Goal: Information Seeking & Learning: Understand process/instructions

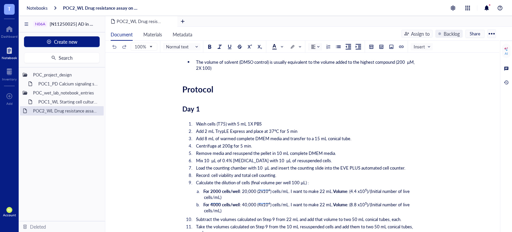
scroll to position [1152, 0]
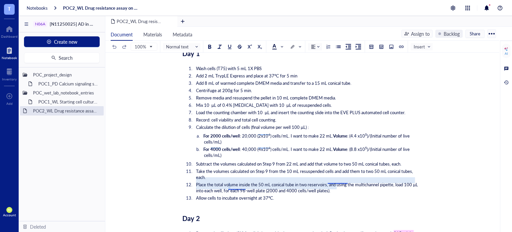
click at [331, 181] on span "Place the total volume inside the 50 mL conical tube in two reservoirs, and usi…" at bounding box center [307, 187] width 223 height 12
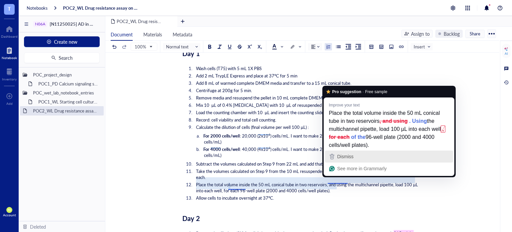
click at [348, 158] on span "Dismiss" at bounding box center [345, 156] width 16 height 5
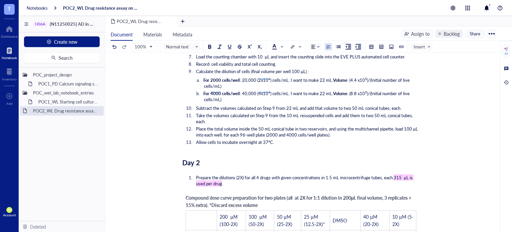
scroll to position [1374, 0]
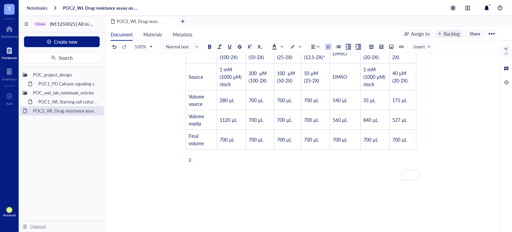
click at [208, 157] on li "﻿" at bounding box center [306, 160] width 226 height 6
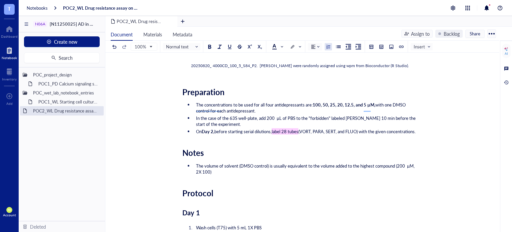
scroll to position [1041, 0]
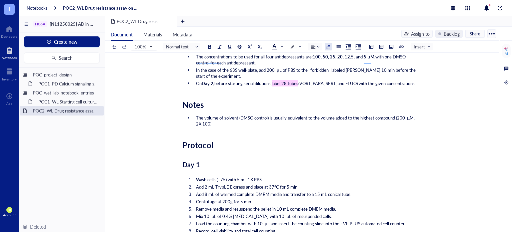
click at [233, 80] on li "On Day 2, before starting serial dilutions, label 28 tubes (VORT, PARA, SERT, a…" at bounding box center [306, 83] width 226 height 6
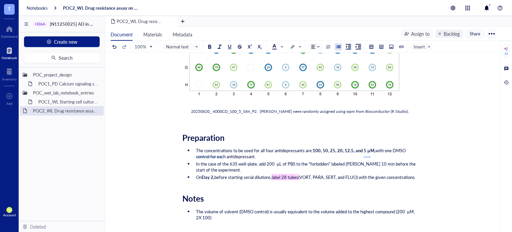
scroll to position [930, 0]
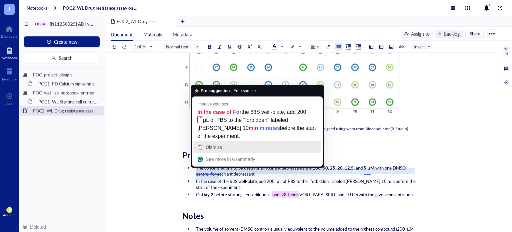
click at [223, 147] on div "Dismiss" at bounding box center [257, 147] width 122 height 10
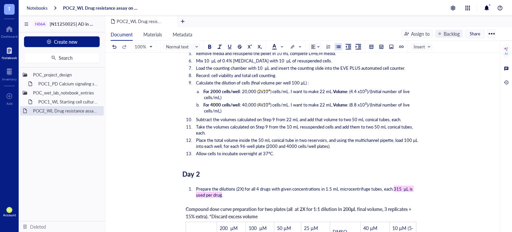
scroll to position [1207, 0]
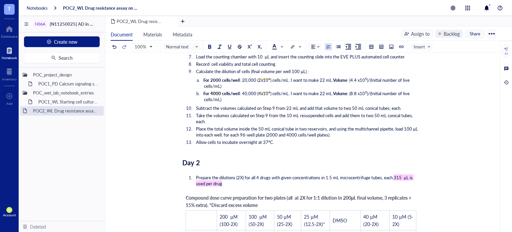
click at [273, 178] on li "Prepare the dilutions (2X) for all 4 drugs with given concentrations in 1.5 mL …" at bounding box center [306, 180] width 226 height 12
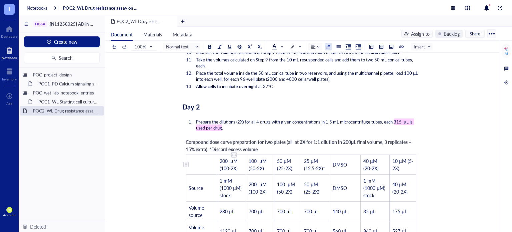
scroll to position [1374, 0]
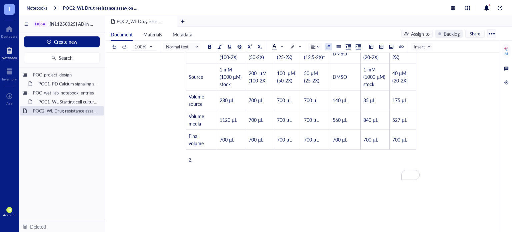
click at [217, 157] on li "﻿" at bounding box center [306, 160] width 226 height 6
click at [215, 156] on span "Store the 2X drug concentrations" at bounding box center [227, 159] width 63 height 6
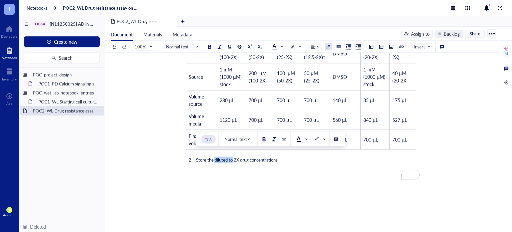
drag, startPoint x: 232, startPoint y: 156, endPoint x: 213, endPoint y: 154, distance: 19.7
click at [213, 156] on span "Store the diluted to 2X drug concentrations" at bounding box center [237, 159] width 82 height 6
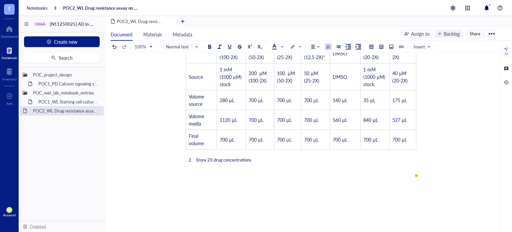
click at [255, 157] on li "Store 2X drug concentrations" at bounding box center [306, 160] width 226 height 6
click at [254, 156] on span "Store 2X drug concentrations in 4°C" at bounding box center [230, 159] width 68 height 6
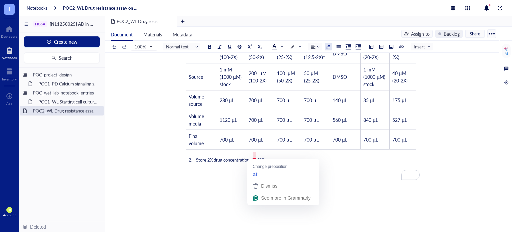
click at [266, 180] on button "Dismiss" at bounding box center [283, 186] width 69 height 12
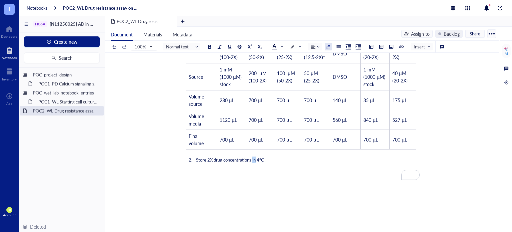
drag, startPoint x: 256, startPoint y: 157, endPoint x: 253, endPoint y: 153, distance: 4.5
click at [253, 156] on span "Store 2X drug concentrations in 4°C" at bounding box center [230, 159] width 68 height 6
click at [275, 157] on li "Store 2X drug concentrations at 4°C" at bounding box center [306, 160] width 226 height 6
click at [257, 156] on span "Store 2X drug concentrations at 4°C" at bounding box center [230, 159] width 69 height 6
click at [274, 157] on li "Store 2X drug concentrations at 4°C" at bounding box center [306, 160] width 226 height 6
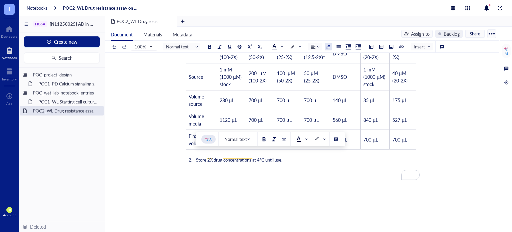
drag, startPoint x: 293, startPoint y: 155, endPoint x: 197, endPoint y: 159, distance: 95.7
click at [197, 159] on ol "Store 2X drug concentrations at 4°C until use." at bounding box center [300, 159] width 237 height 9
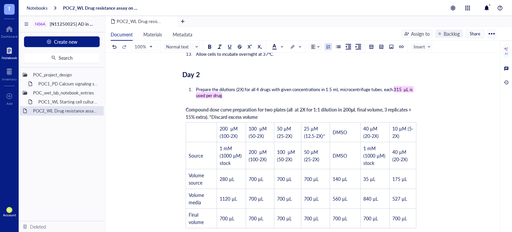
scroll to position [1318, 0]
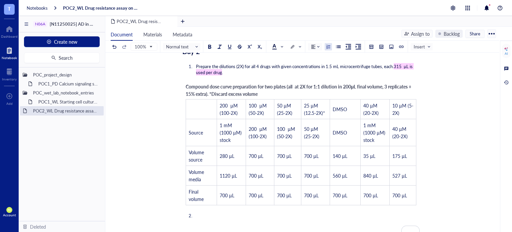
click at [242, 68] on li "Prepare the dilutions (2X) for all 4 drugs with given concentrations in 1.5 mL …" at bounding box center [306, 69] width 226 height 12
click at [212, 212] on li "﻿" at bounding box center [306, 215] width 226 height 6
click at [217, 211] on ol "Warm up drugs to 37°C before use. ﻿" at bounding box center [300, 219] width 237 height 16
click at [219, 212] on span "Warm up drugs to 37°C before use." at bounding box center [229, 215] width 67 height 6
click at [239, 212] on span "Warm up the 2X drugs to 37°C before use." at bounding box center [236, 215] width 81 height 6
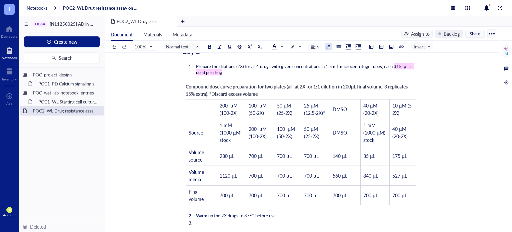
click at [309, 220] on li "﻿" at bounding box center [306, 223] width 226 height 6
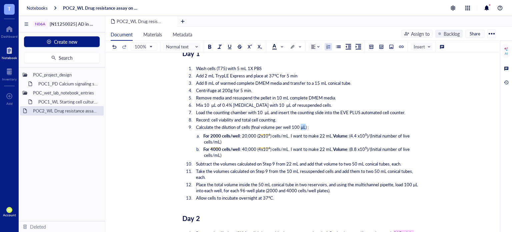
drag, startPoint x: 307, startPoint y: 122, endPoint x: 301, endPoint y: 121, distance: 5.8
click at [301, 124] on span "Calculate the dilution of cells (final volume per well 100 µL) :" at bounding box center [252, 127] width 113 height 6
copy span "µL"
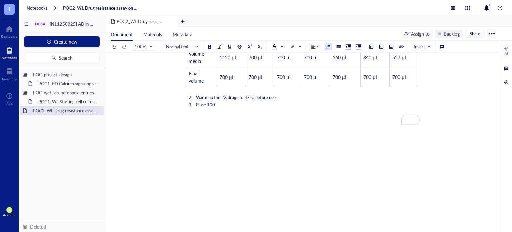
scroll to position [1436, 0]
click at [243, 101] on li "Place 100" at bounding box center [306, 104] width 226 height 6
drag, startPoint x: 223, startPoint y: 99, endPoint x: 255, endPoint y: 129, distance: 43.8
click at [224, 101] on li "Place 100 µL" at bounding box center [306, 104] width 226 height 6
click at [247, 103] on ol "Warm up the 2X drugs to 37°C before use. Place 100 µL of the appropiate drug co…" at bounding box center [300, 104] width 237 height 22
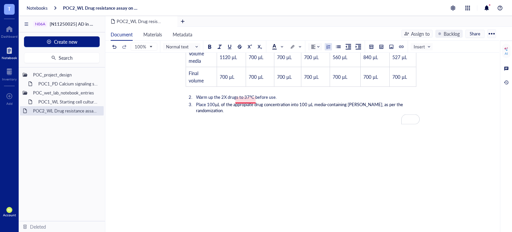
click at [244, 101] on span "µL of the appropiate drug concentration into 100 µL media-containing wells, as …" at bounding box center [300, 107] width 208 height 12
click at [414, 101] on li "Place 100 µL of the appropriate drug concentration into 100 µL media-containing…" at bounding box center [306, 107] width 226 height 12
drag, startPoint x: 382, startPoint y: 99, endPoint x: 377, endPoint y: 99, distance: 5.3
click at [377, 101] on span "µL of the appropriate drug concentration into 100 µL media-containing wells, as…" at bounding box center [301, 107] width 210 height 12
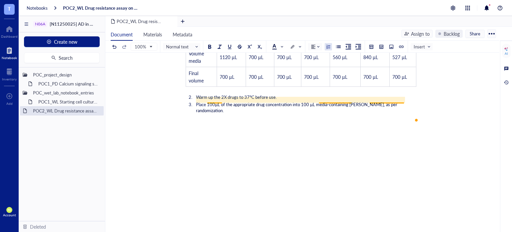
click at [398, 101] on span "µL of the appropriate drug concentration into 100 µL media-containing wells, as…" at bounding box center [297, 107] width 202 height 12
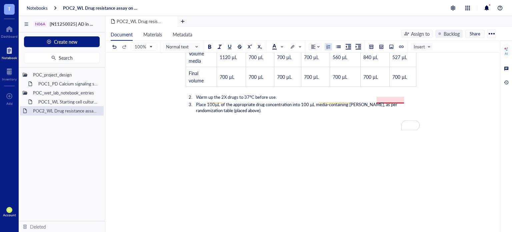
click at [391, 101] on span "µL of the appropriate drug concentration into 100 µL media-containing wells, as…" at bounding box center [297, 107] width 202 height 12
click at [266, 104] on li "Place 100 µL of the appropriate drug concentration into 100 µL media-containing…" at bounding box center [306, 107] width 226 height 12
click at [256, 114] on span "Return the 96-well plates to 37°C incubator" at bounding box center [237, 117] width 83 height 6
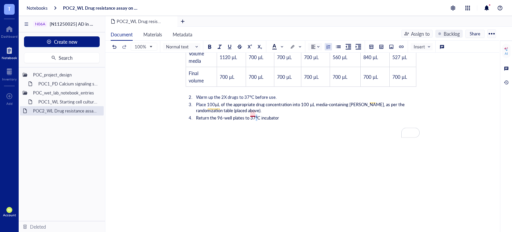
click at [254, 114] on span "Return the 96-well plates to 37°C incubator" at bounding box center [237, 117] width 83 height 6
click at [289, 115] on li "Return the 96-well plates to the 37°C incubator" at bounding box center [306, 118] width 226 height 6
click at [11, 49] on div at bounding box center [9, 50] width 15 height 11
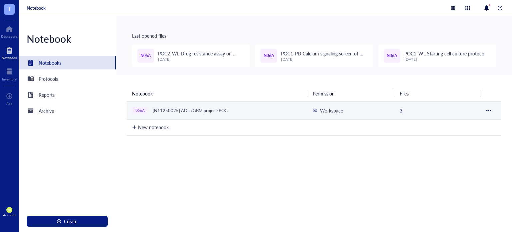
click at [374, 109] on div "Workspace" at bounding box center [350, 110] width 76 height 7
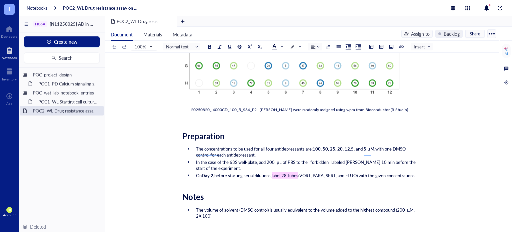
scroll to position [943, 0]
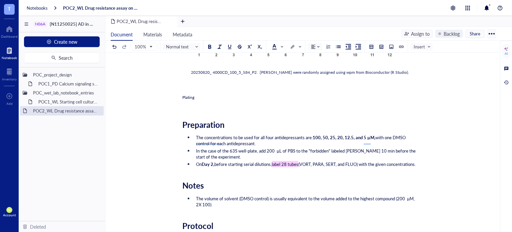
scroll to position [999, 0]
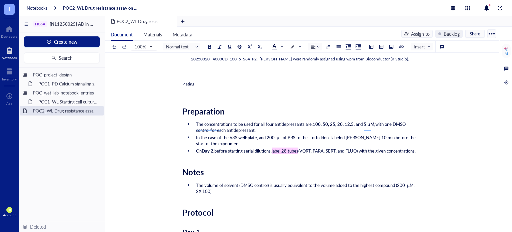
drag, startPoint x: 205, startPoint y: 74, endPoint x: 176, endPoint y: 72, distance: 29.4
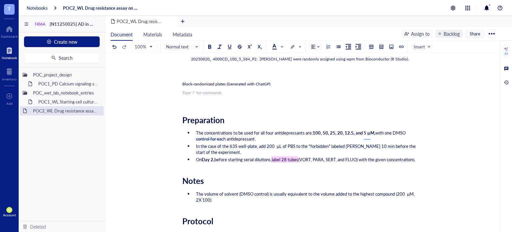
click at [278, 81] on div "Block-randomized plates (Generated with ChatGP)" at bounding box center [300, 84] width 237 height 6
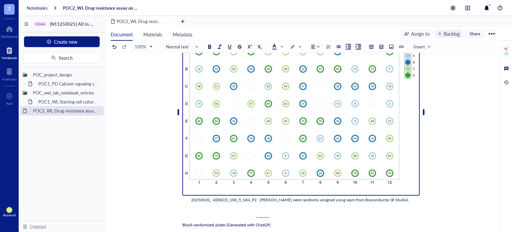
scroll to position [944, 0]
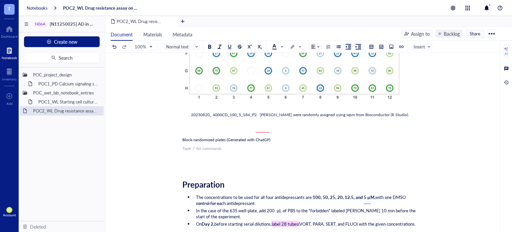
click at [272, 137] on div "Block-randomized plates (Generated with ChatGP)" at bounding box center [300, 140] width 237 height 6
click at [268, 137] on span "Block-randomized plates (Generated with ChatGP)" at bounding box center [226, 140] width 88 height 6
click at [224, 137] on span "Block-randomized plates (Generated with ChatGPT)" at bounding box center [227, 140] width 90 height 6
drag, startPoint x: 225, startPoint y: 129, endPoint x: 231, endPoint y: 138, distance: 10.6
click at [226, 137] on span "Block-randomized plates (Generated with ChatGPT)" at bounding box center [227, 140] width 90 height 6
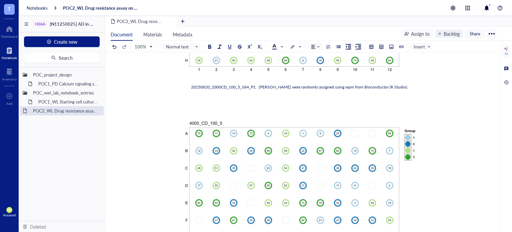
scroll to position [888, 0]
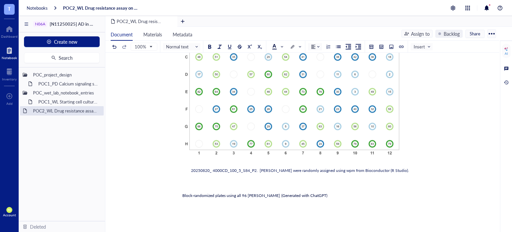
click at [321, 192] on div "Block-randomized plates using all 96 [PERSON_NAME] (Generated with ChatGPT)" at bounding box center [300, 195] width 237 height 6
click at [422, 47] on span "Insert" at bounding box center [421, 47] width 17 height 6
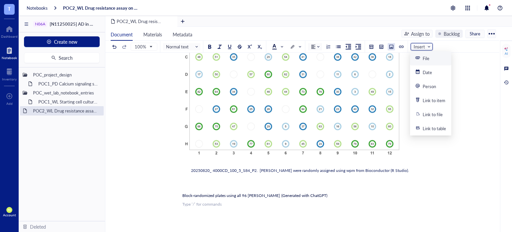
click at [389, 46] on div at bounding box center [391, 46] width 5 height 5
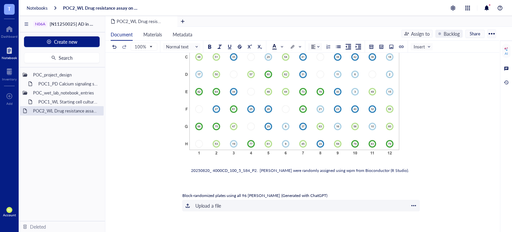
click at [204, 202] on div "Upload a file" at bounding box center [208, 205] width 26 height 7
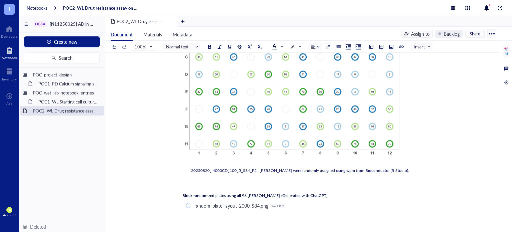
scroll to position [999, 0]
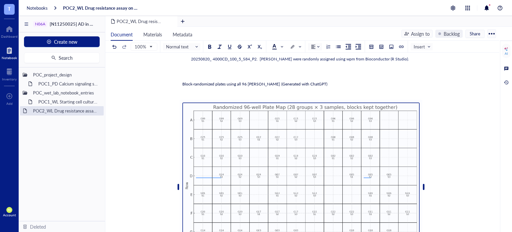
click at [205, 104] on div "Add Caption ﻿" at bounding box center [300, 188] width 237 height 182
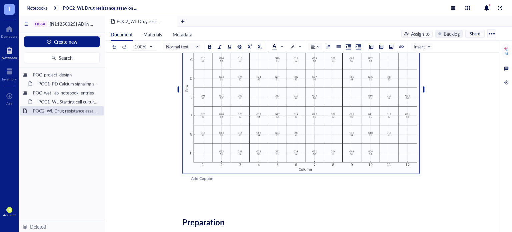
scroll to position [1110, 0]
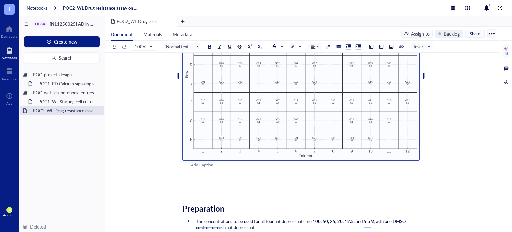
click at [212, 162] on div "Add Caption" at bounding box center [309, 165] width 237 height 6
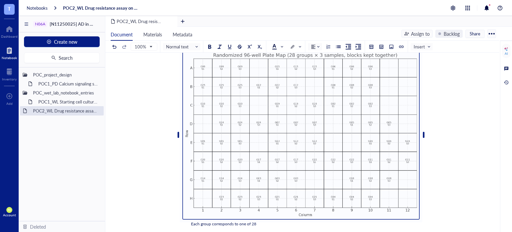
scroll to position [1055, 0]
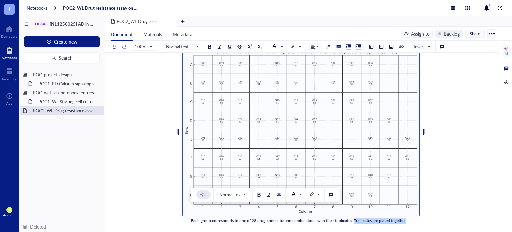
drag, startPoint x: 404, startPoint y: 209, endPoint x: 353, endPoint y: 212, distance: 51.4
click at [353, 217] on span "Each group corresponds to one of 28 drug-concentration combinations with their …" at bounding box center [299, 220] width 216 height 6
click at [257, 195] on div at bounding box center [258, 194] width 5 height 5
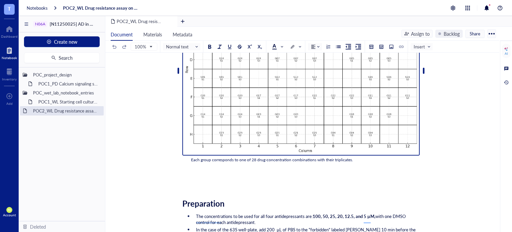
scroll to position [1129, 0]
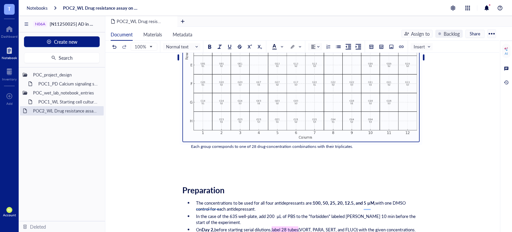
click at [352, 143] on div "Each group corresponds to one of 28 drug-concentration combinations with their …" at bounding box center [301, 146] width 220 height 6
click at [366, 143] on div "Each group corresponds to one of 28 drug-concentration combinations with their …" at bounding box center [301, 146] width 220 height 6
click at [405, 143] on span "." at bounding box center [404, 146] width 1 height 6
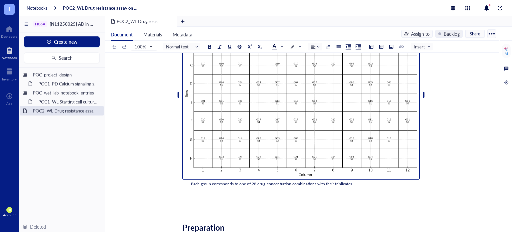
scroll to position [1110, 0]
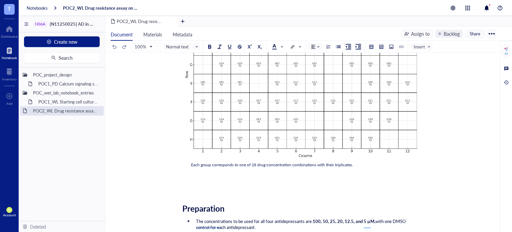
click at [355, 162] on div "Each group corresponds to one of 28 drug-concentration combinations with their …" at bounding box center [301, 165] width 220 height 6
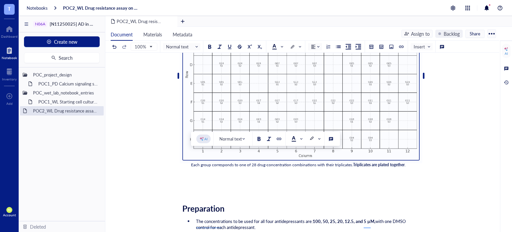
drag, startPoint x: 352, startPoint y: 154, endPoint x: 408, endPoint y: 157, distance: 55.7
click at [408, 162] on div "Each group corresponds to one of 28 drug-concentration combinations with their …" at bounding box center [301, 165] width 220 height 6
click at [257, 138] on div at bounding box center [258, 138] width 5 height 5
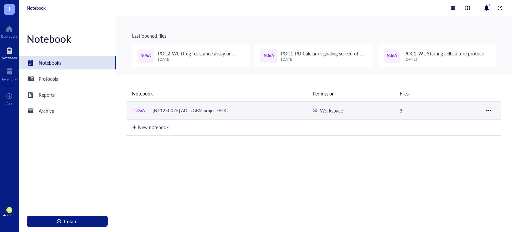
click at [273, 108] on div "N06A [N11250025] AD in GBM project-POC" at bounding box center [215, 110] width 167 height 9
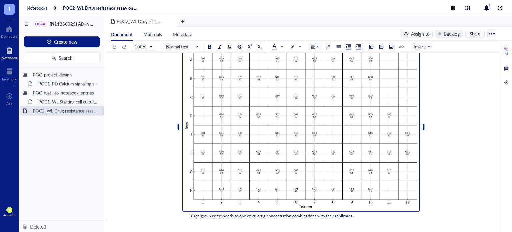
scroll to position [1079, 0]
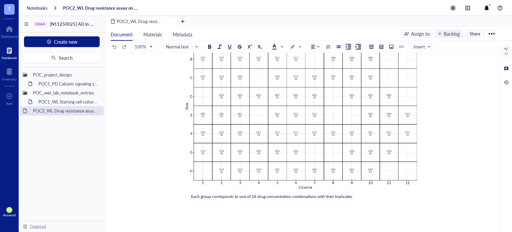
click at [195, 210] on div "﻿" at bounding box center [300, 213] width 237 height 6
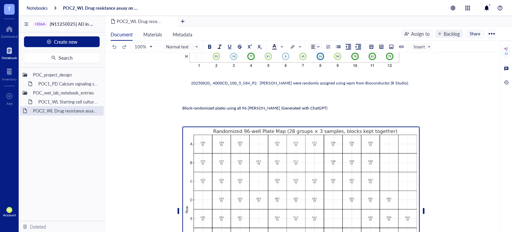
scroll to position [968, 0]
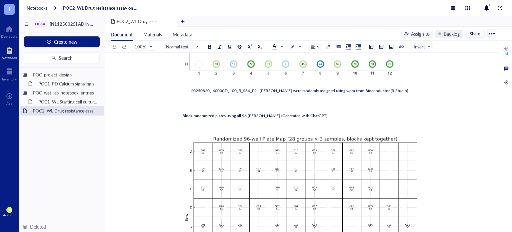
click at [216, 129] on div "Each group corresponds to one of 28 drug-concentration combinations with their …" at bounding box center [300, 220] width 237 height 182
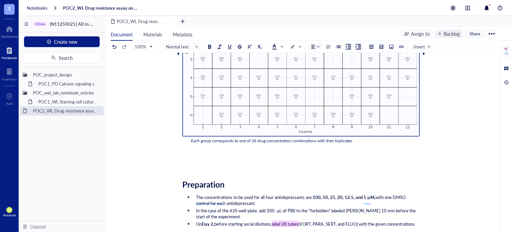
scroll to position [1079, 0]
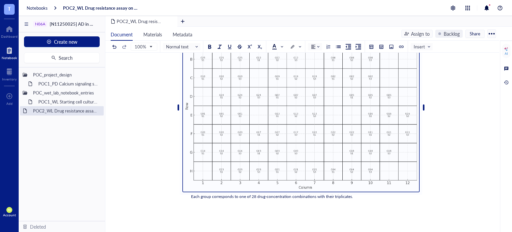
click at [191, 187] on div "Each group corresponds to one of 28 drug-concentration combinations with their …" at bounding box center [300, 109] width 237 height 182
click at [192, 193] on div "Each group corresponds to one of 28 drug-concentration combinations with their …" at bounding box center [301, 196] width 220 height 6
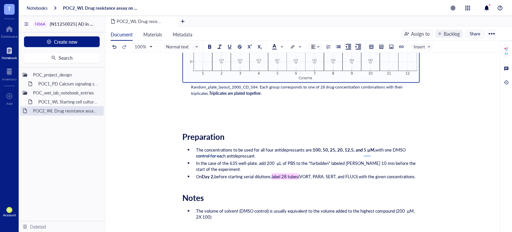
scroll to position [1134, 0]
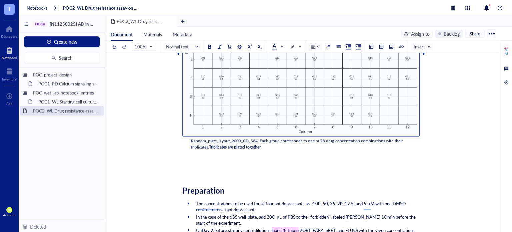
click at [261, 144] on span "Triplicates are plated together." at bounding box center [235, 147] width 53 height 6
click at [266, 138] on div "Random_plate_layout_2000_CD_S84. Each group corresponds to one of 28 drug-conce…" at bounding box center [301, 144] width 220 height 13
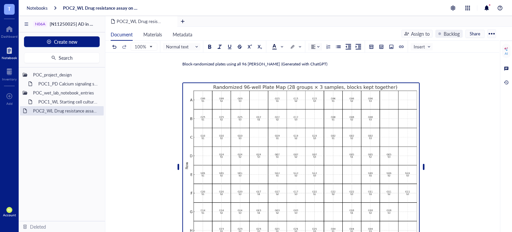
scroll to position [968, 0]
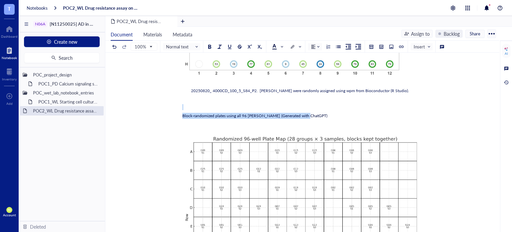
drag, startPoint x: 312, startPoint y: 104, endPoint x: 168, endPoint y: 100, distance: 144.3
click at [168, 100] on div "POC2_WL Drug resistance assay on N06A library POC2_WL Drug resistance assay on …" at bounding box center [300, 36] width 391 height 1870
copy div "﻿ Block-randomized plates using all 96 wells (Generated with ChatGPT)"
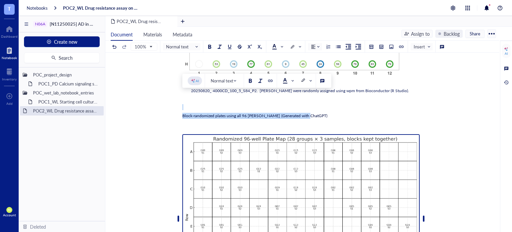
scroll to position [1134, 0]
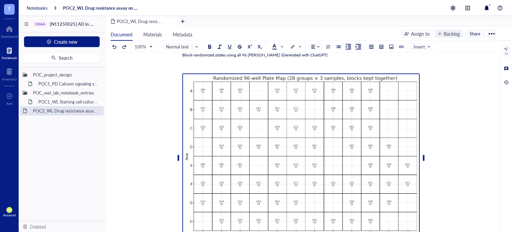
scroll to position [1023, 0]
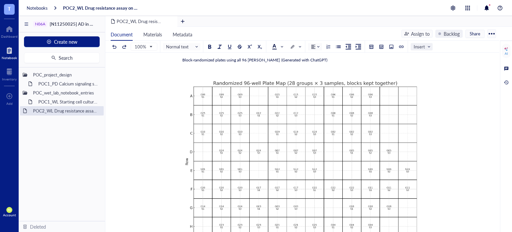
click at [421, 46] on span "Insert" at bounding box center [421, 47] width 17 height 6
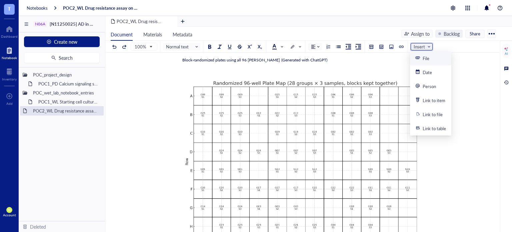
click at [421, 46] on span "Insert" at bounding box center [421, 47] width 17 height 6
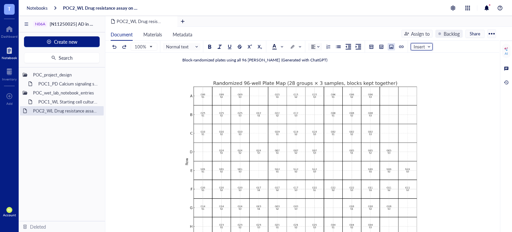
click at [390, 46] on div at bounding box center [391, 46] width 5 height 5
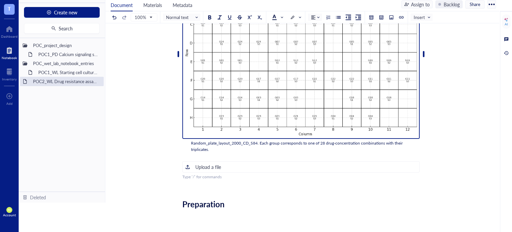
scroll to position [1150, 0]
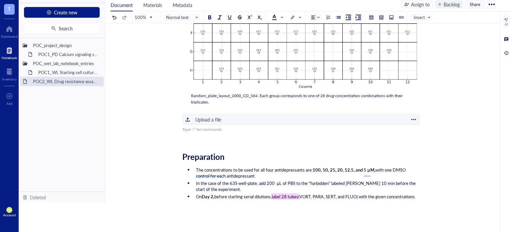
click at [221, 114] on div "﻿ Upload a file" at bounding box center [300, 119] width 237 height 11
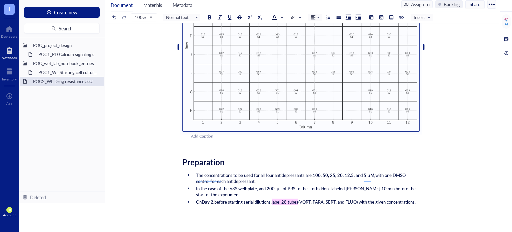
scroll to position [1316, 0]
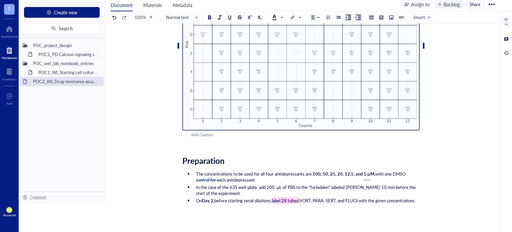
click at [213, 132] on div "Add Caption" at bounding box center [309, 135] width 237 height 6
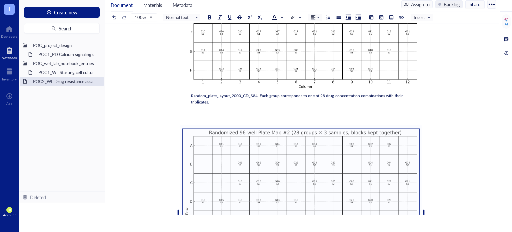
click at [214, 94] on div "Random_plate_layout_2000_CD_S84. Each group corresponds to one of 28 drug-conce…" at bounding box center [301, 99] width 220 height 13
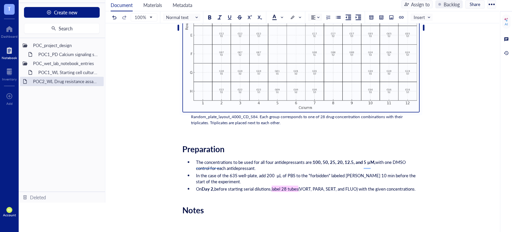
scroll to position [1113, 0]
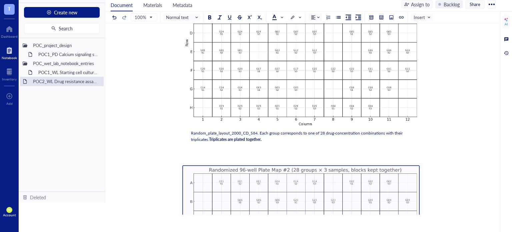
click at [210, 136] on span "Triplicates are plated together." at bounding box center [235, 139] width 53 height 6
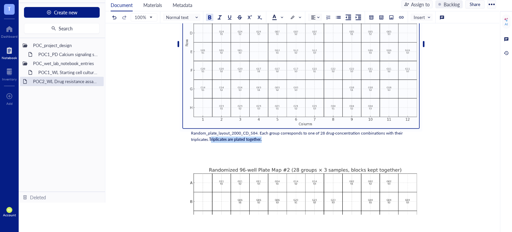
drag, startPoint x: 210, startPoint y: 129, endPoint x: 250, endPoint y: 131, distance: 40.0
click at [250, 136] on span "Triplicates are plated together." at bounding box center [235, 139] width 53 height 6
click at [211, 136] on span "Triplicates are plated together." at bounding box center [235, 139] width 53 height 6
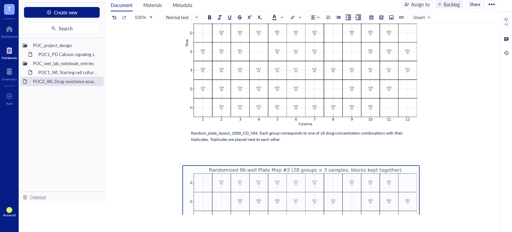
click at [187, 152] on div "﻿" at bounding box center [300, 155] width 237 height 6
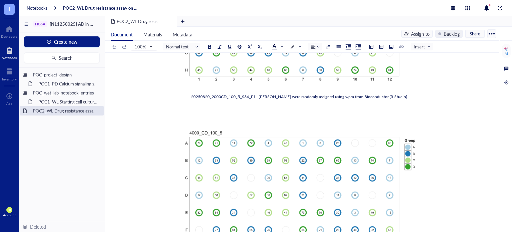
scroll to position [926, 0]
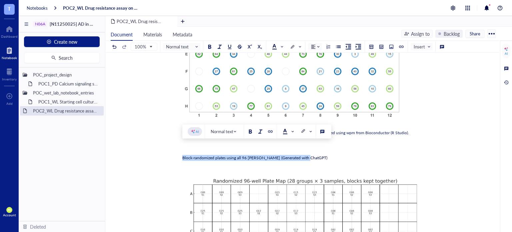
drag, startPoint x: 308, startPoint y: 147, endPoint x: 181, endPoint y: 150, distance: 127.3
click at [181, 150] on div "POC2_WL Drug resistance assay on N06A library POC2_WL Drug resistance assay on …" at bounding box center [300, 167] width 391 height 2049
click at [276, 45] on span at bounding box center [277, 46] width 11 height 5
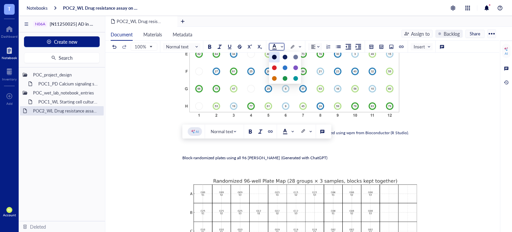
click at [274, 56] on div at bounding box center [274, 57] width 5 height 5
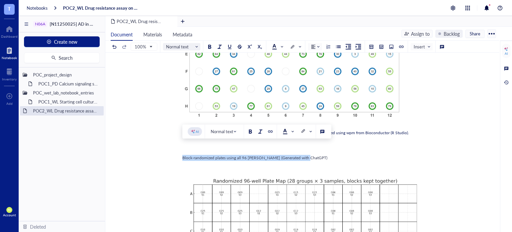
click at [185, 48] on span "Normal text" at bounding box center [182, 47] width 33 height 6
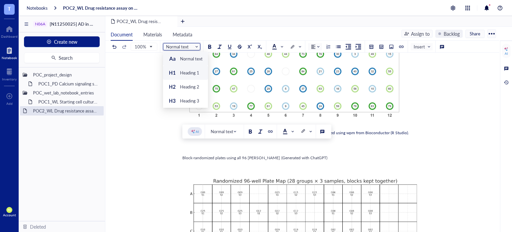
click at [184, 73] on div "Heading 1" at bounding box center [189, 73] width 19 height 6
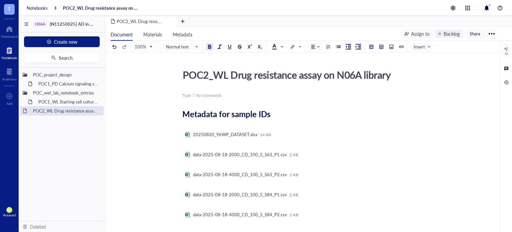
scroll to position [0, 0]
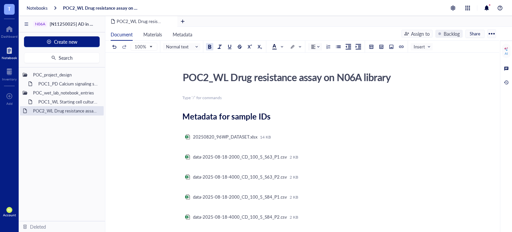
click at [209, 46] on div at bounding box center [209, 46] width 5 height 5
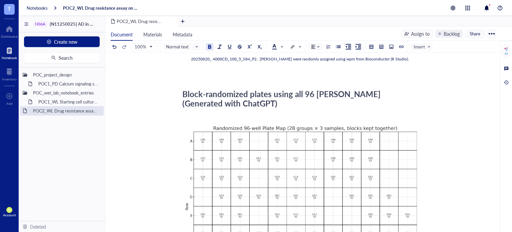
scroll to position [833, 0]
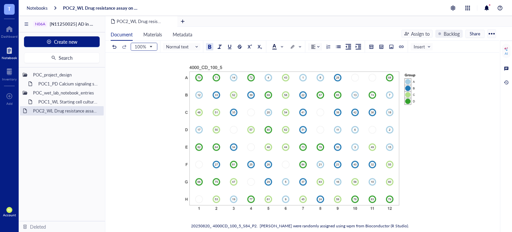
click at [148, 46] on span "100%" at bounding box center [143, 47] width 17 height 6
click at [141, 66] on div "75%" at bounding box center [144, 67] width 18 height 7
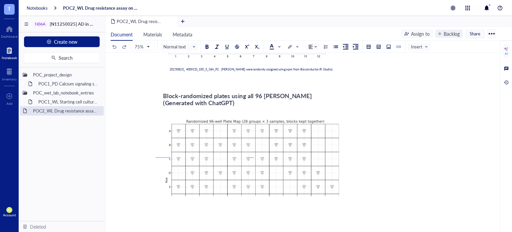
scroll to position [983, 0]
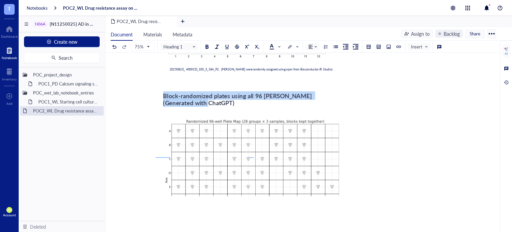
drag, startPoint x: 189, startPoint y: 96, endPoint x: 162, endPoint y: 88, distance: 28.1
click at [163, 92] on div "Block-randomized plates using all 96 [PERSON_NAME] (Generated with ChatGPT)" at bounding box center [252, 99] width 178 height 14
click at [276, 46] on span at bounding box center [274, 46] width 11 height 5
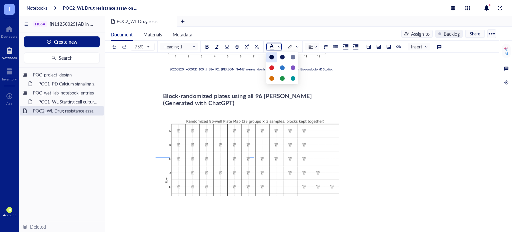
click at [272, 55] on div at bounding box center [271, 57] width 5 height 5
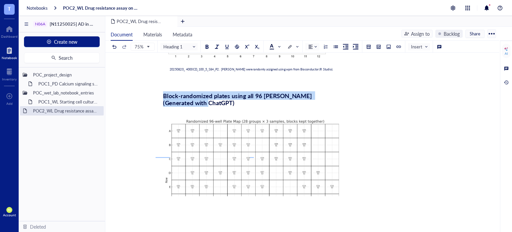
click at [360, 94] on div "POC2_WL Drug resistance assay on N06A library POC2_WL Drug resistance assay on …" at bounding box center [251, 103] width 293 height 1553
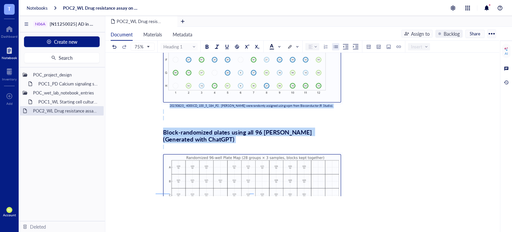
scroll to position [0, 0]
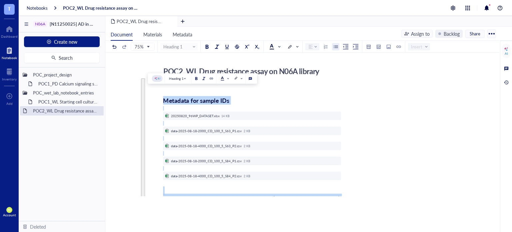
drag, startPoint x: 262, startPoint y: 93, endPoint x: 158, endPoint y: 98, distance: 104.0
copy div "Loremips dol sitame COn ﻿ ﻿ 07429104_70AD_ELITSED.doei 30 TE ﻿ ﻿ inci-9554-42-5…"
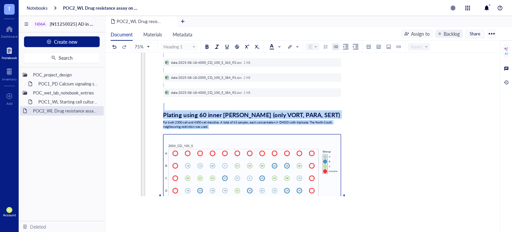
scroll to position [444, 0]
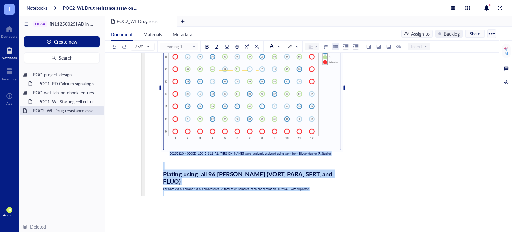
click at [290, 165] on div "Plating using all 96 [PERSON_NAME] (VORT, PARA, SERT, and FLUO)" at bounding box center [252, 174] width 178 height 22
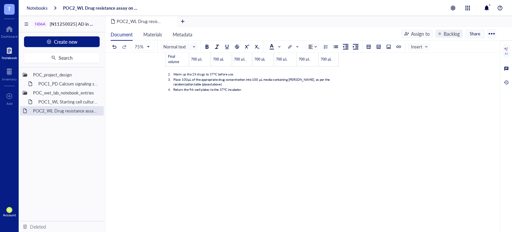
scroll to position [1893, 0]
